Goal: Information Seeking & Learning: Learn about a topic

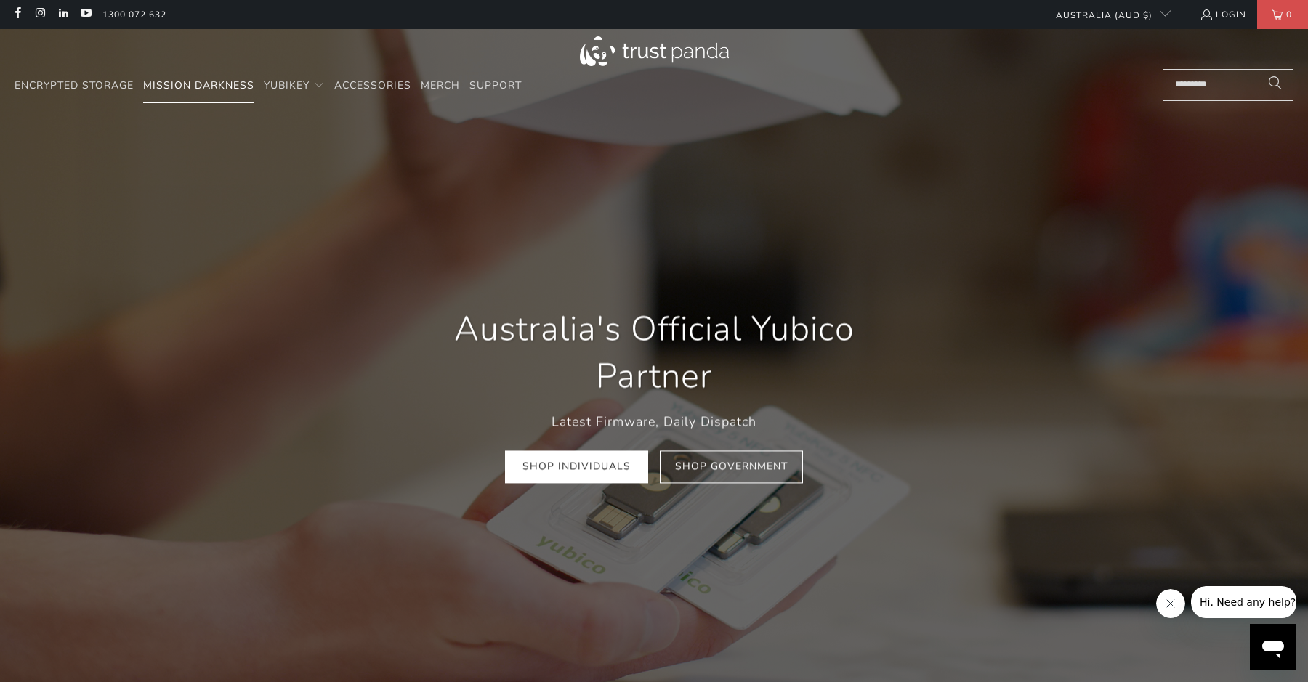
click at [191, 84] on span "Mission Darkness" at bounding box center [198, 85] width 111 height 14
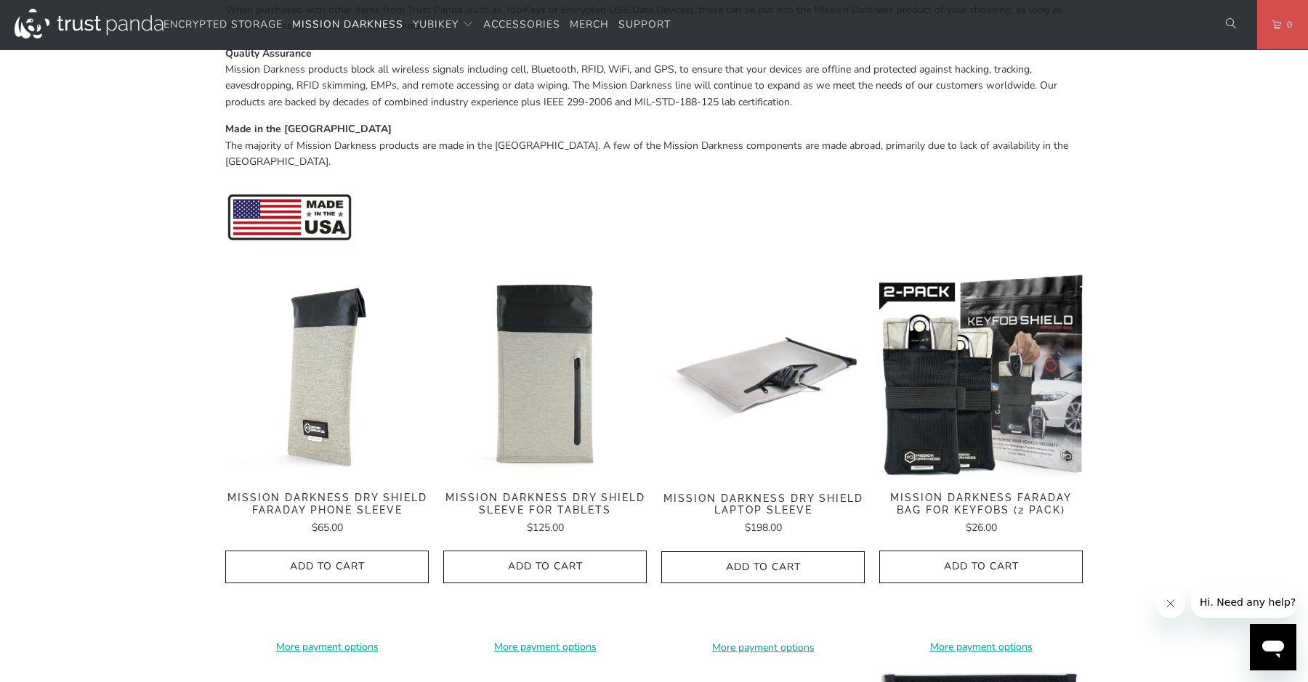
scroll to position [1874, 0]
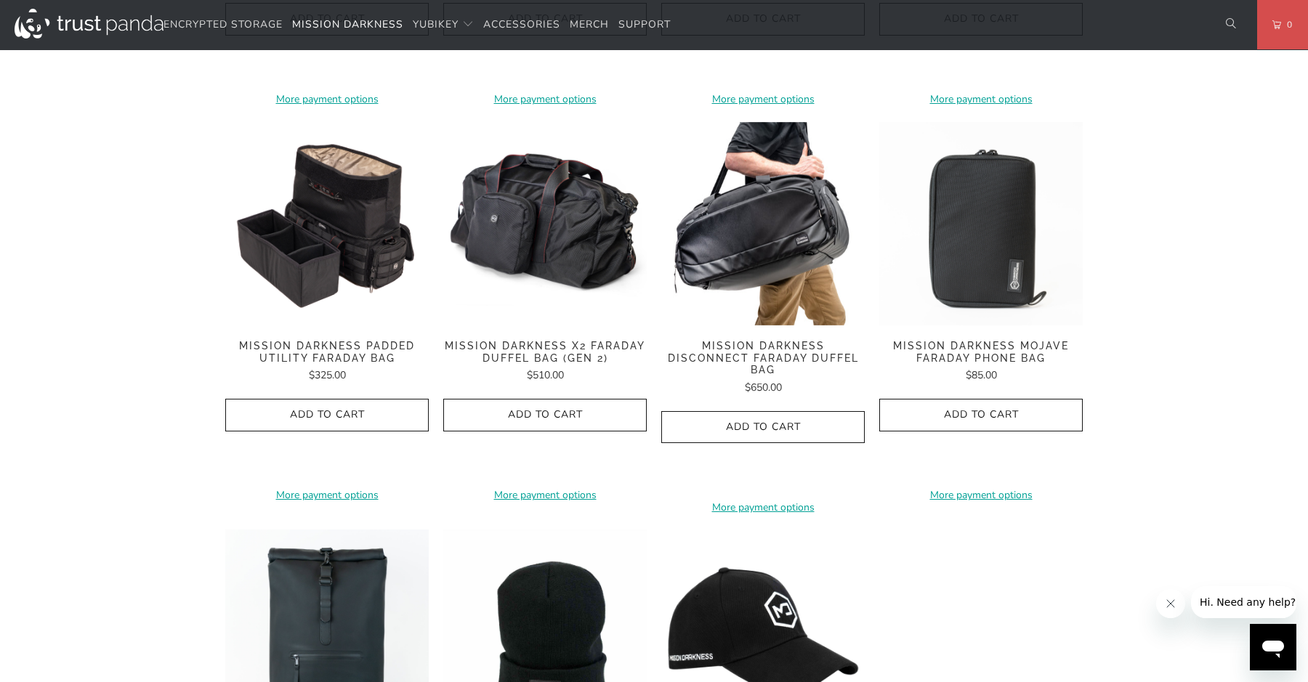
click at [754, 212] on img at bounding box center [762, 223] width 203 height 203
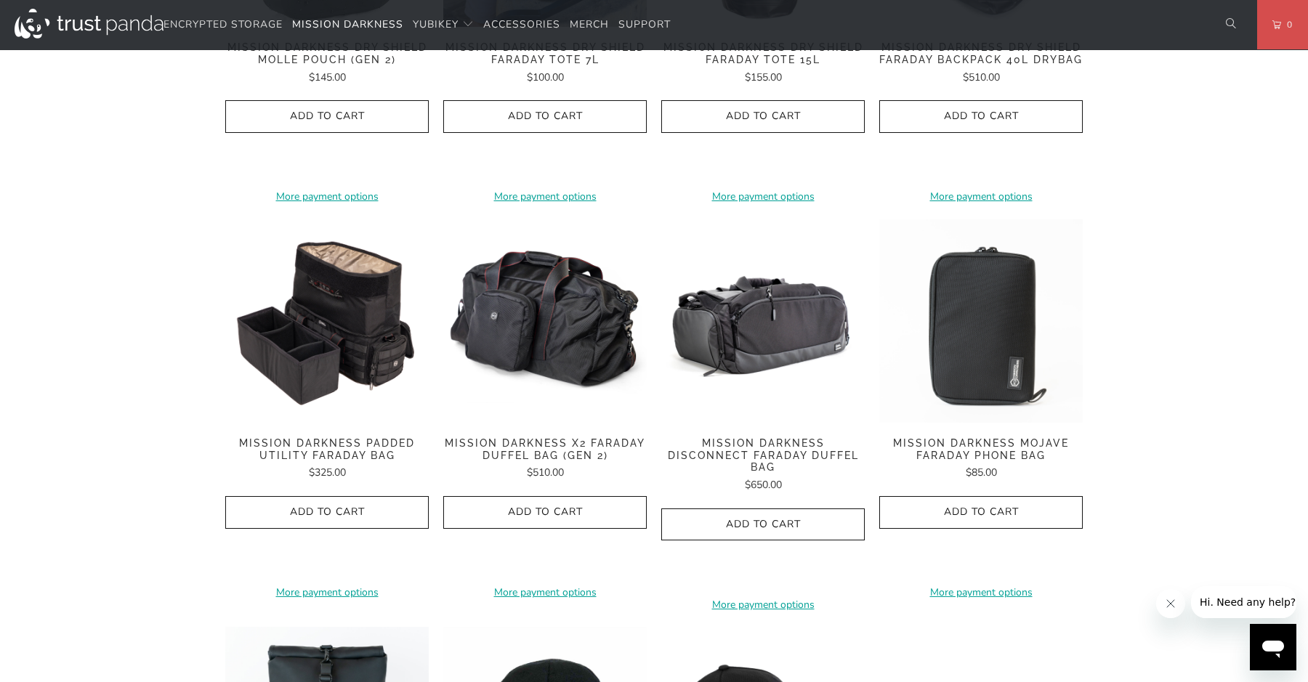
scroll to position [1752, 0]
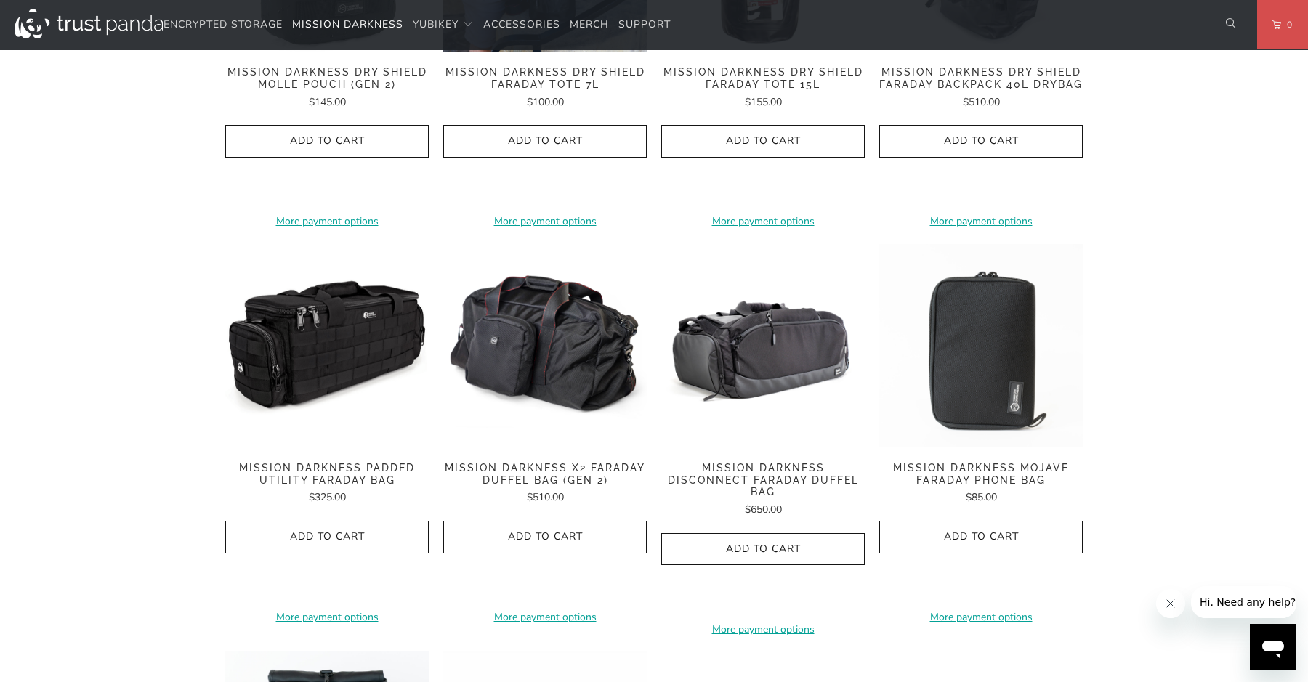
click at [322, 317] on img at bounding box center [326, 345] width 203 height 203
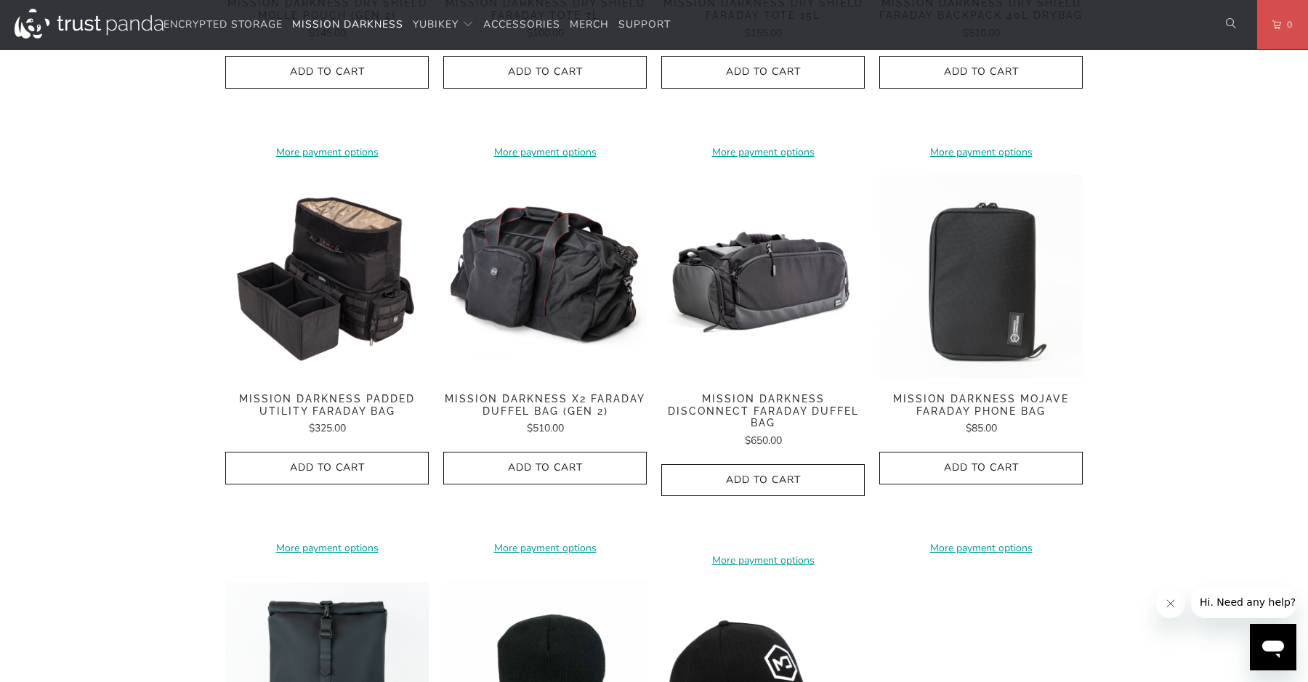
scroll to position [1816, 0]
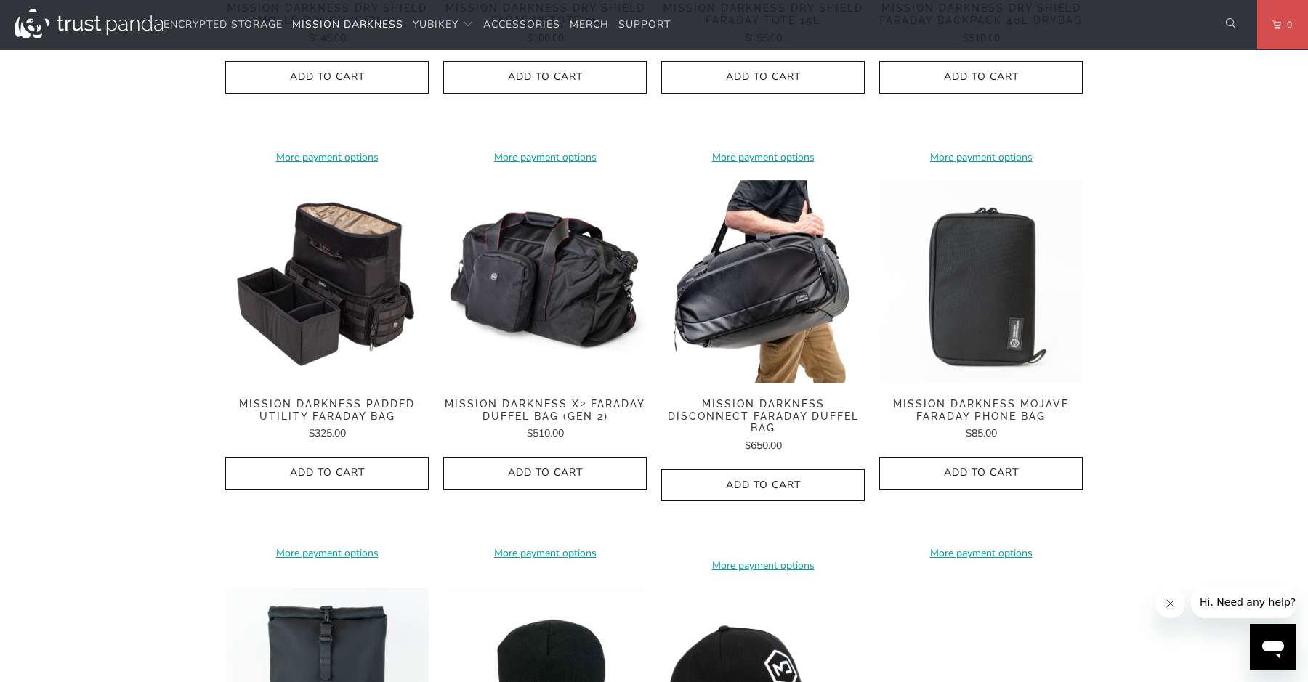
click at [810, 283] on img at bounding box center [762, 281] width 203 height 203
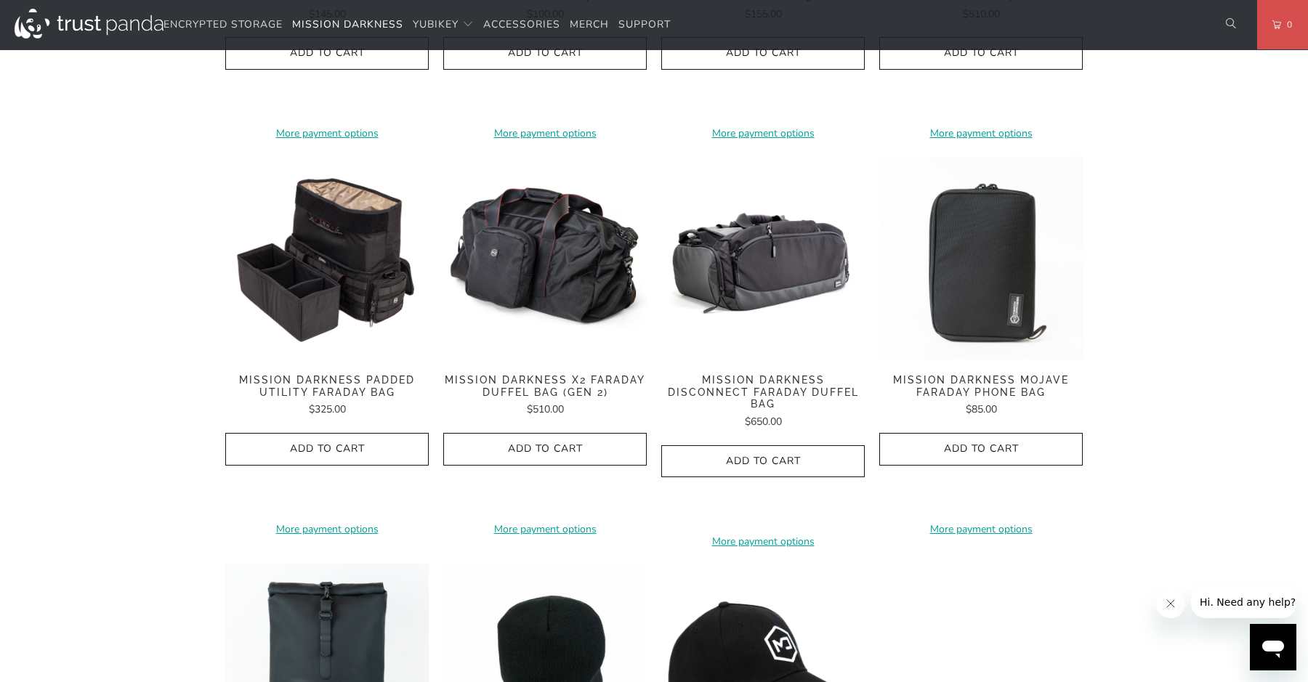
scroll to position [1839, 0]
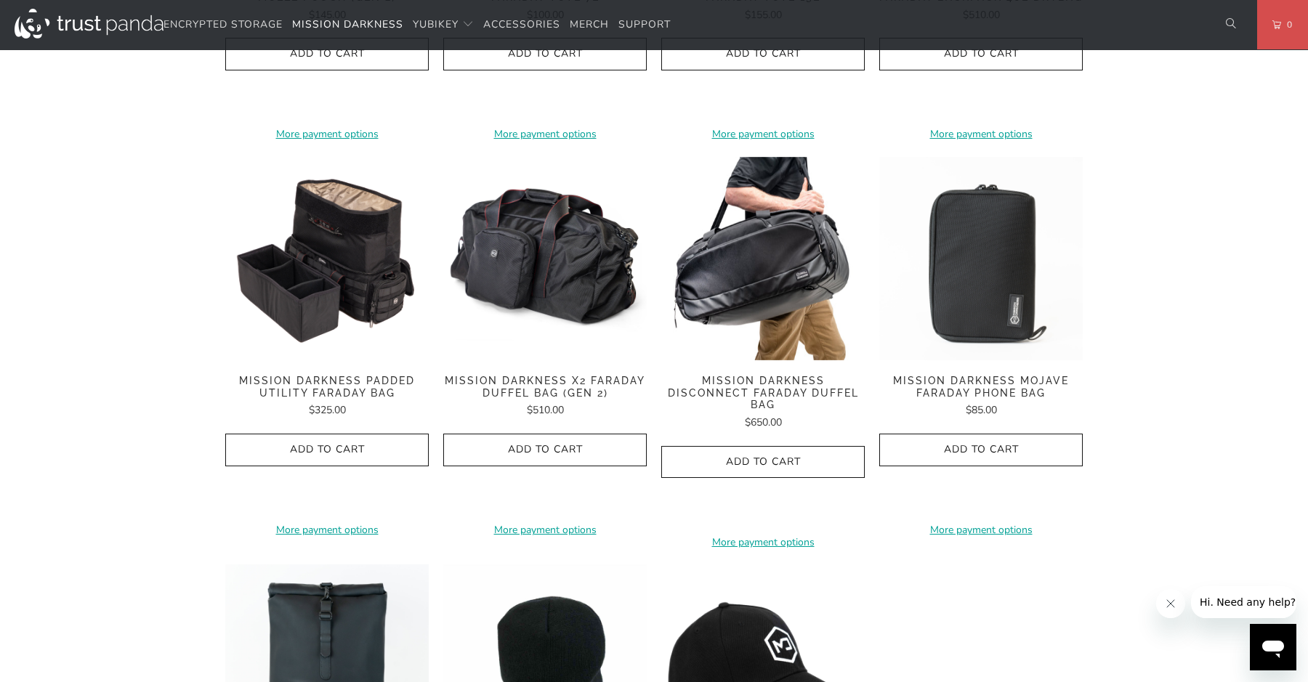
click at [755, 251] on img at bounding box center [762, 258] width 203 height 203
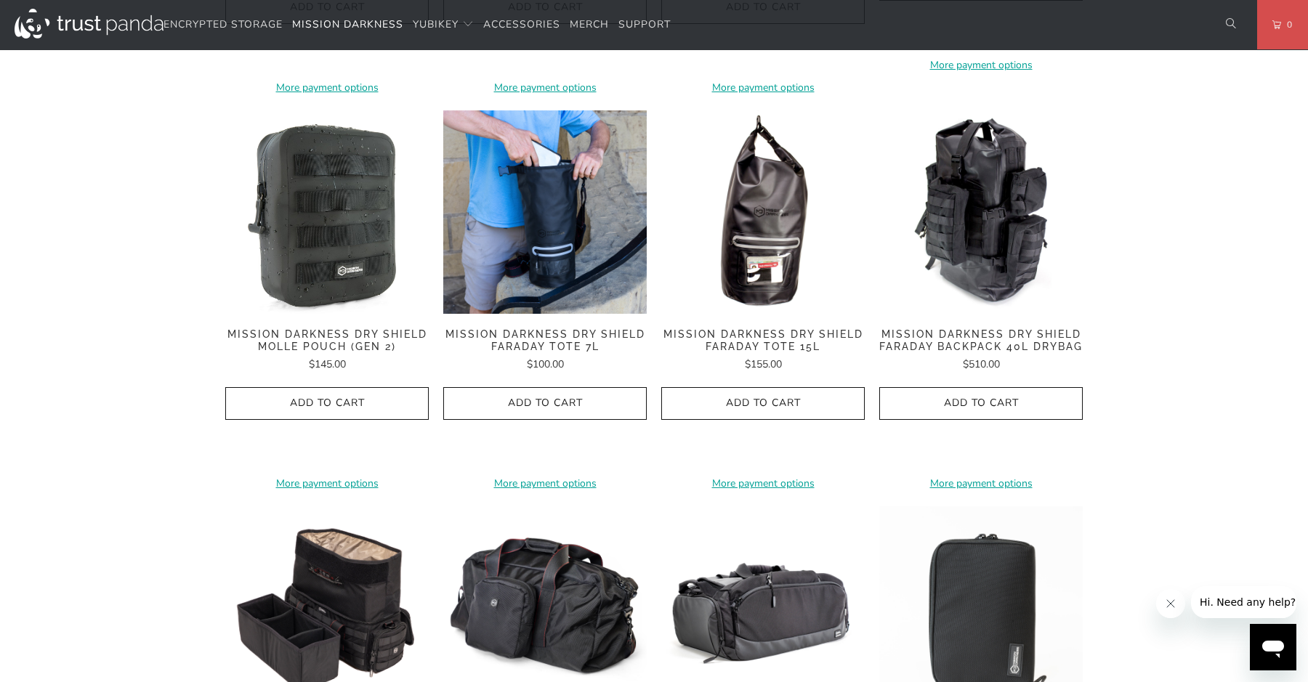
scroll to position [1486, 0]
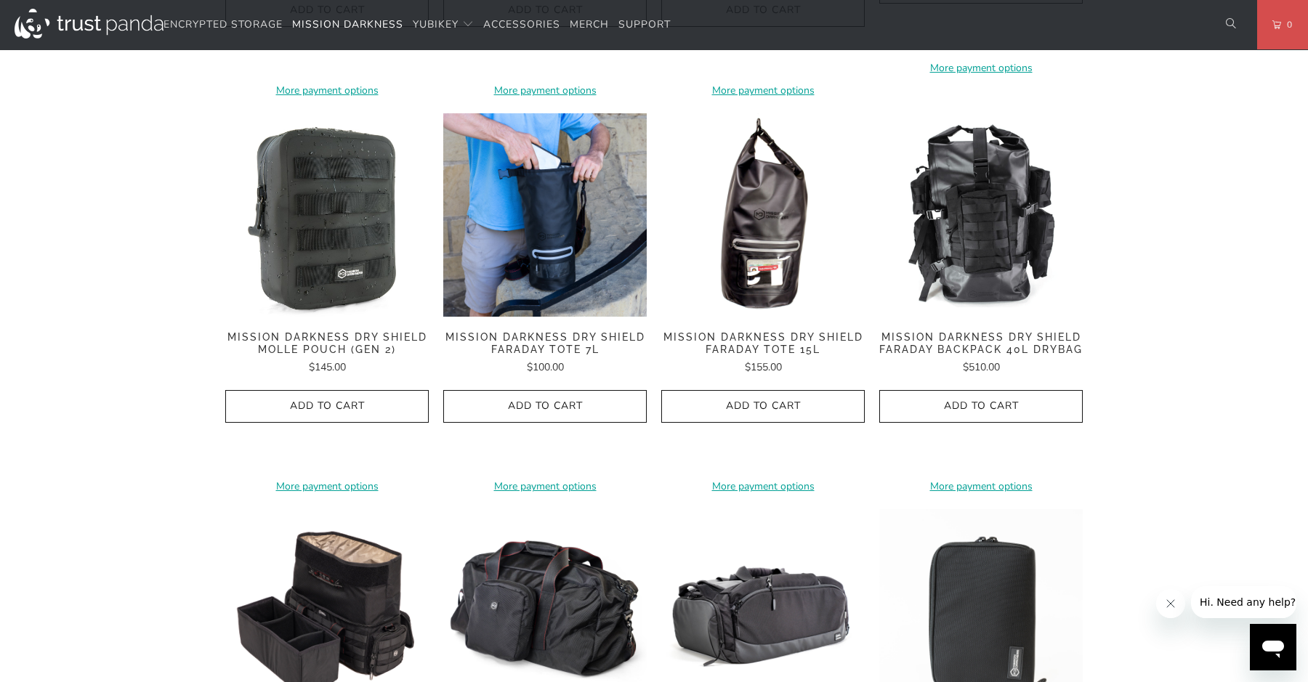
click at [970, 246] on img at bounding box center [980, 214] width 203 height 203
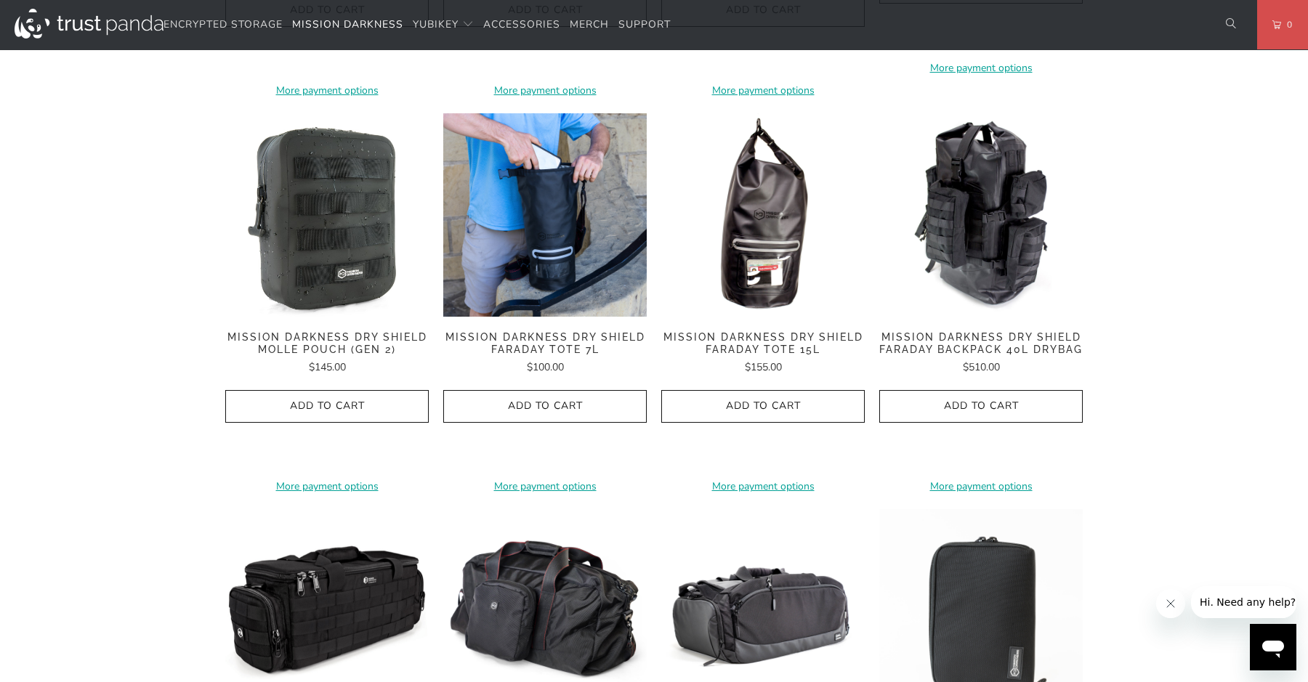
click at [352, 585] on img at bounding box center [326, 610] width 203 height 203
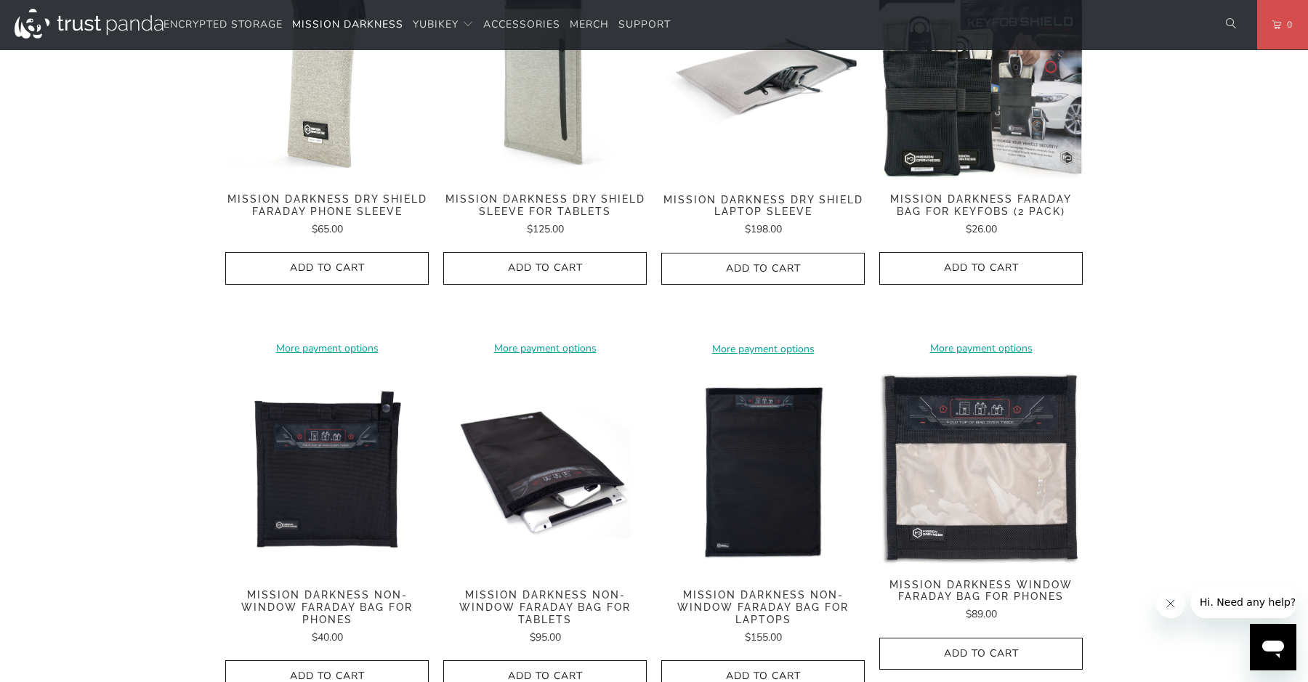
scroll to position [826, 0]
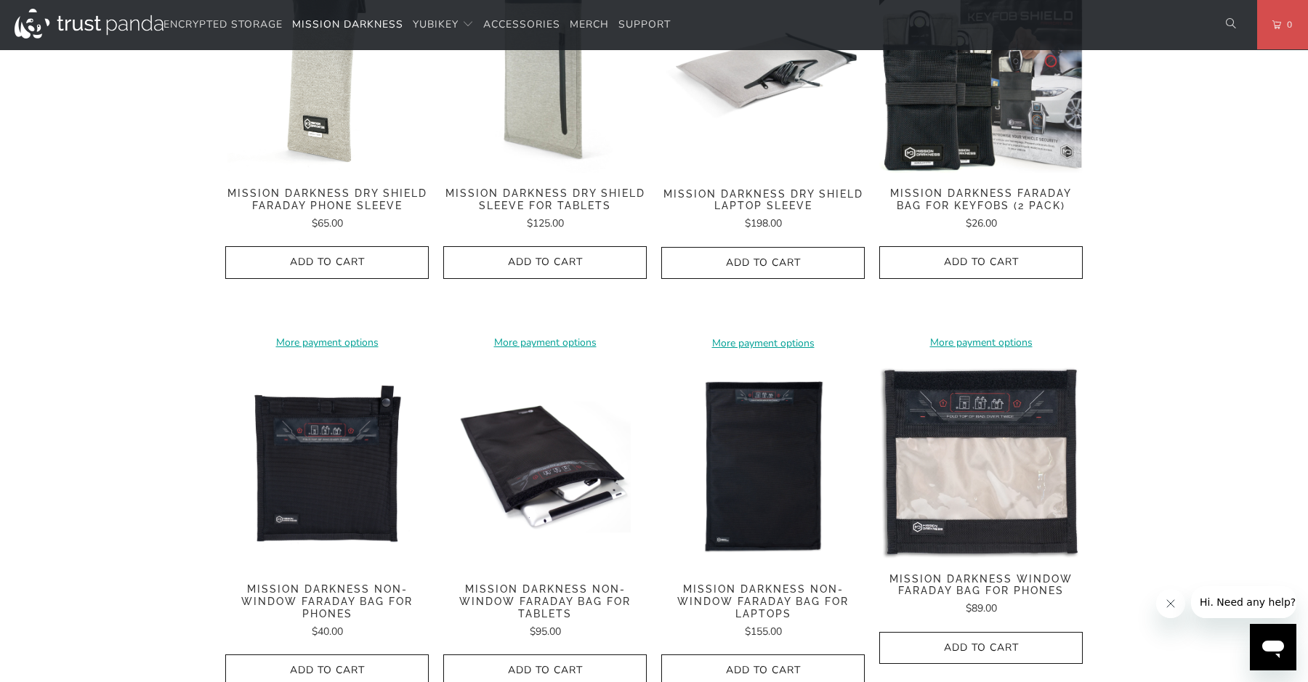
click at [5, 420] on div "Home / Mission Darkness radio signals with 90dB average attenuation from low MH…" at bounding box center [654, 634] width 1308 height 2700
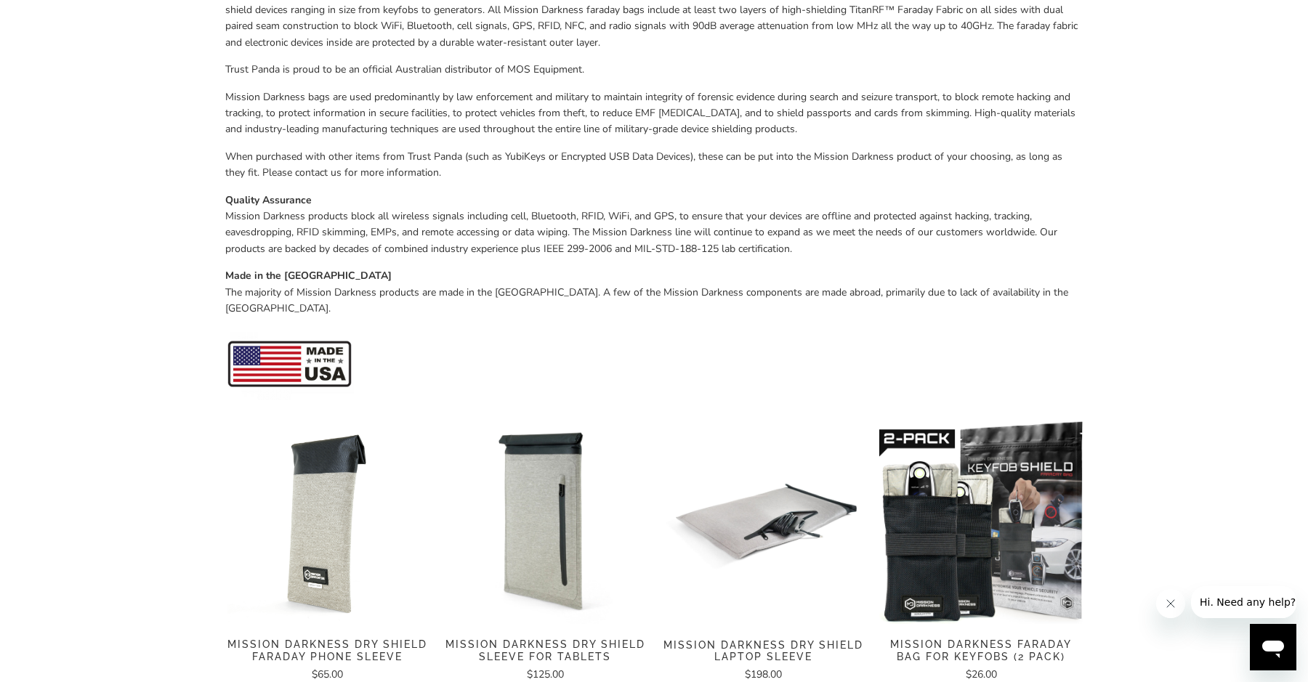
scroll to position [379, 0]
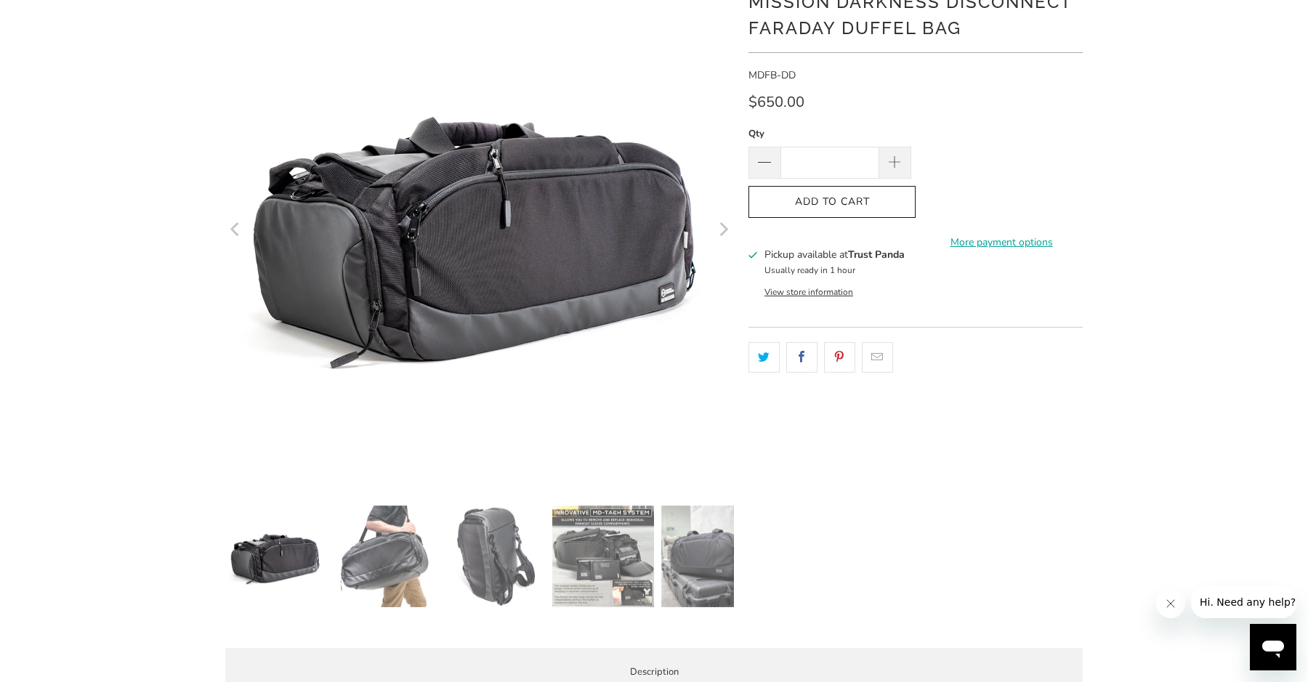
scroll to position [160, 0]
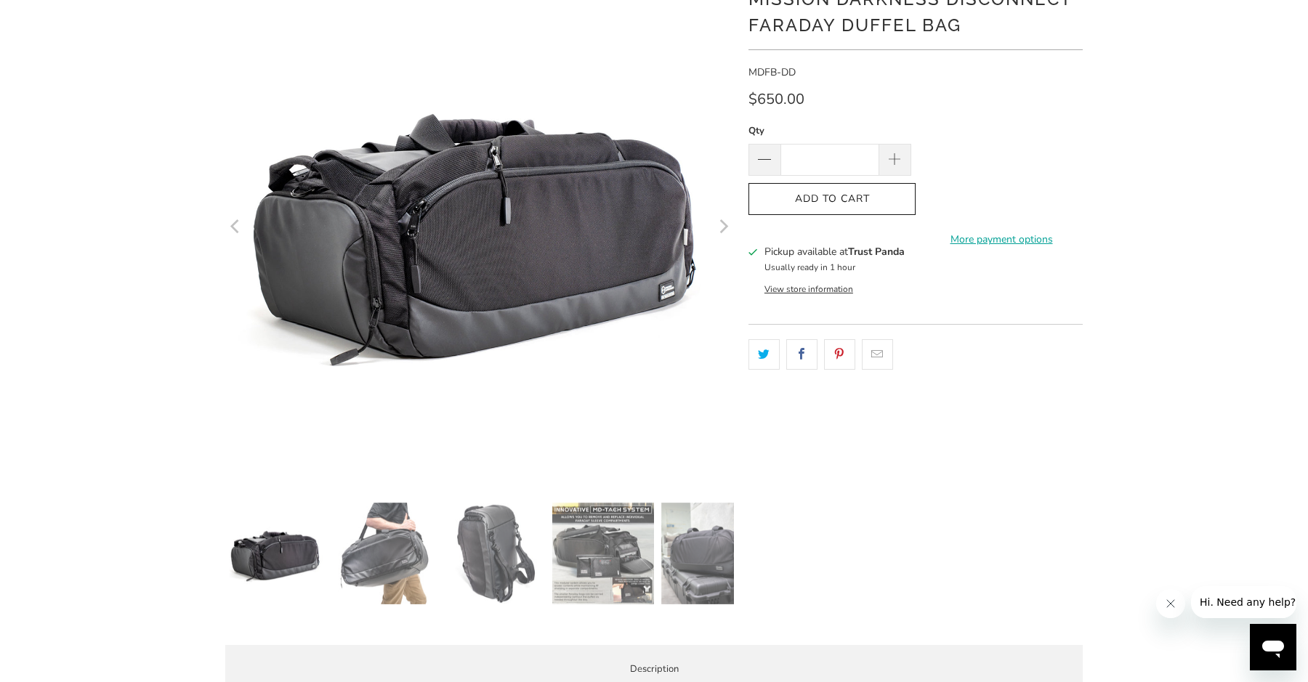
click at [594, 501] on div at bounding box center [479, 291] width 509 height 639
click at [591, 525] on img at bounding box center [603, 554] width 102 height 102
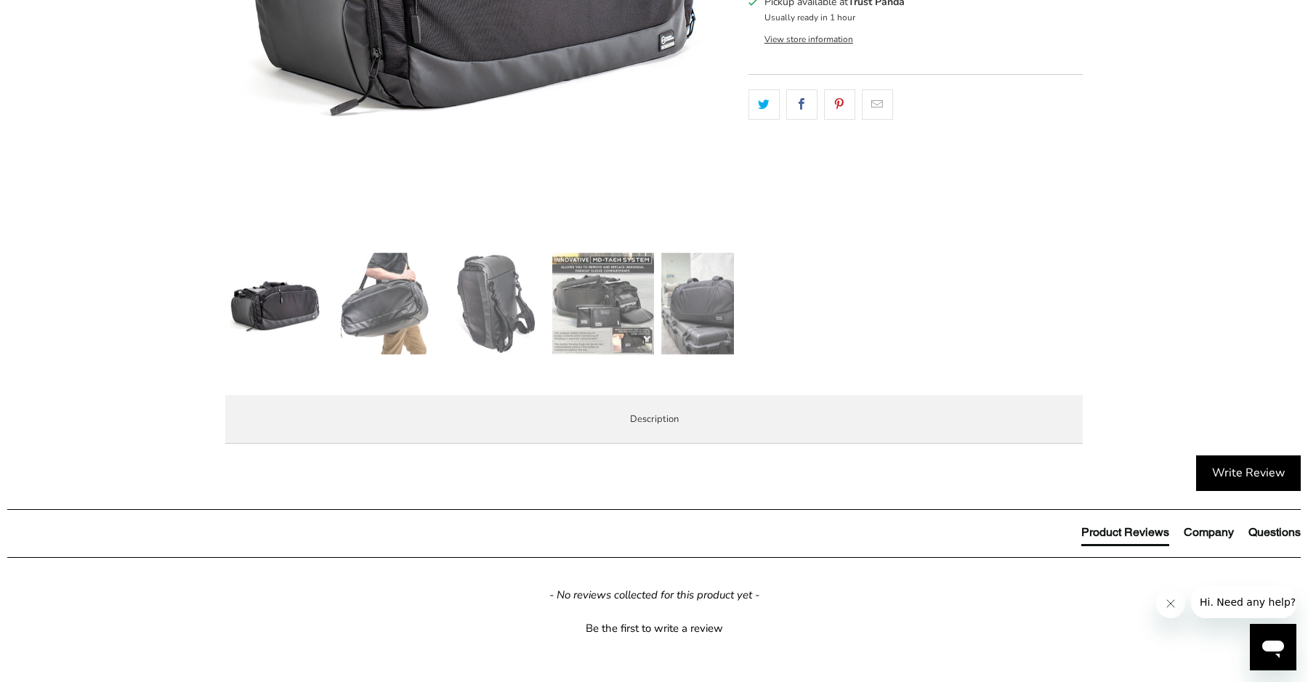
scroll to position [415, 0]
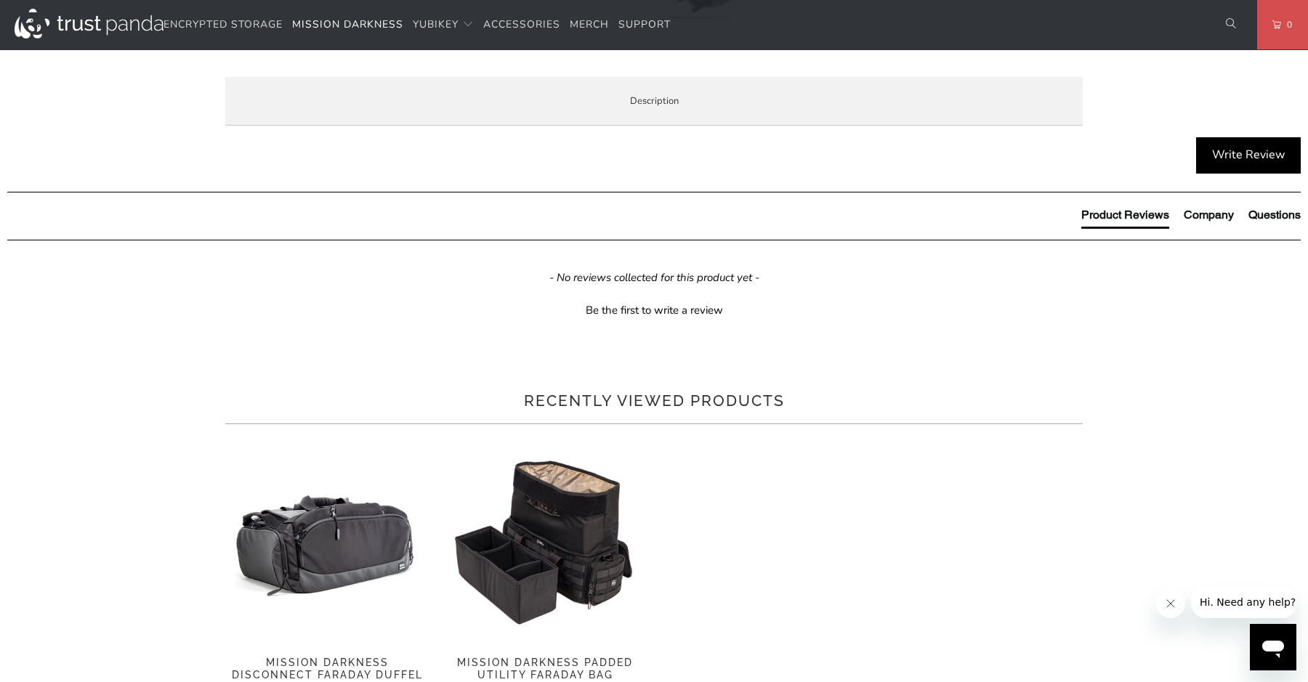
scroll to position [781, 0]
click at [0, 0] on span "Product Features" at bounding box center [0, 0] width 0 height 0
